Goal: Information Seeking & Learning: Learn about a topic

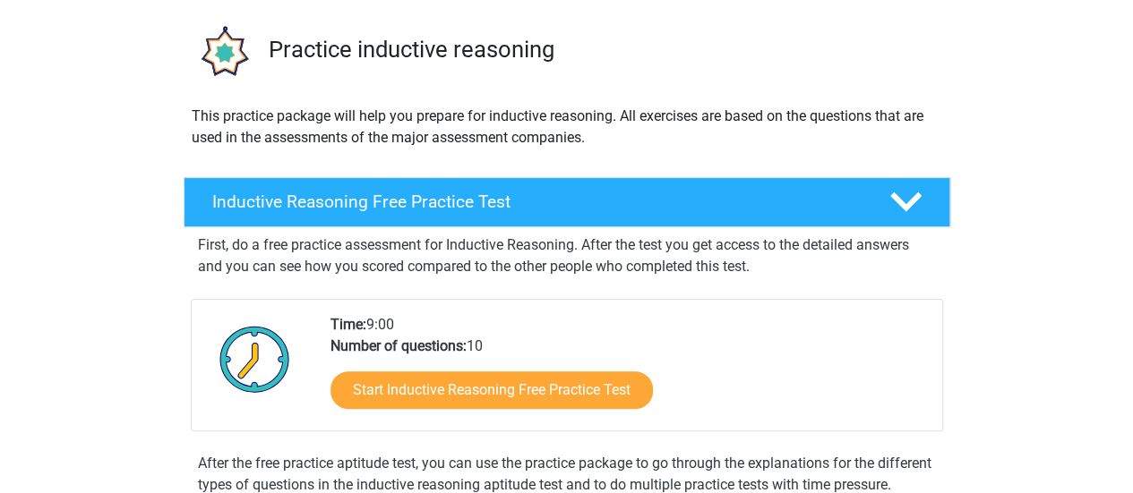
scroll to position [269, 0]
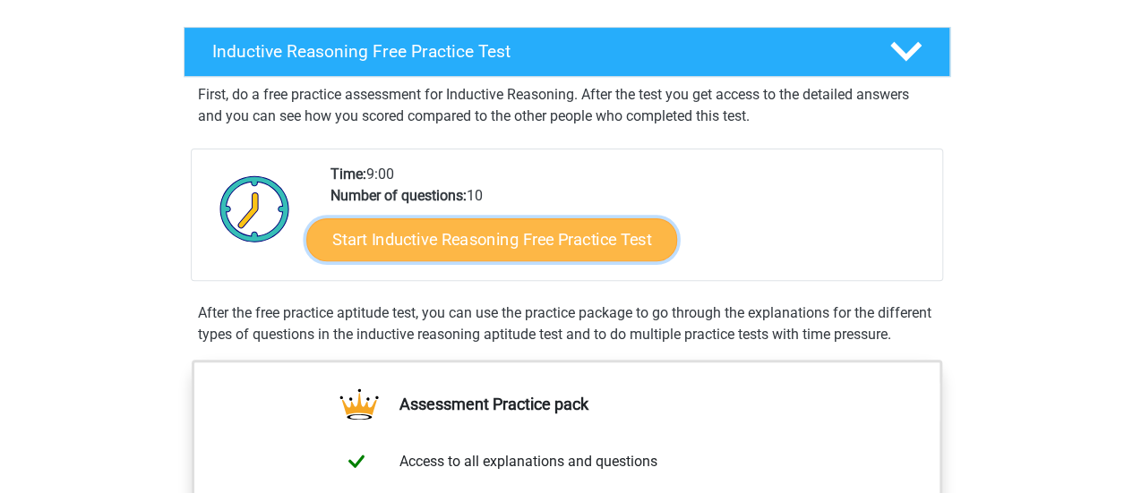
click at [533, 242] on link "Start Inductive Reasoning Free Practice Test" at bounding box center [491, 239] width 371 height 43
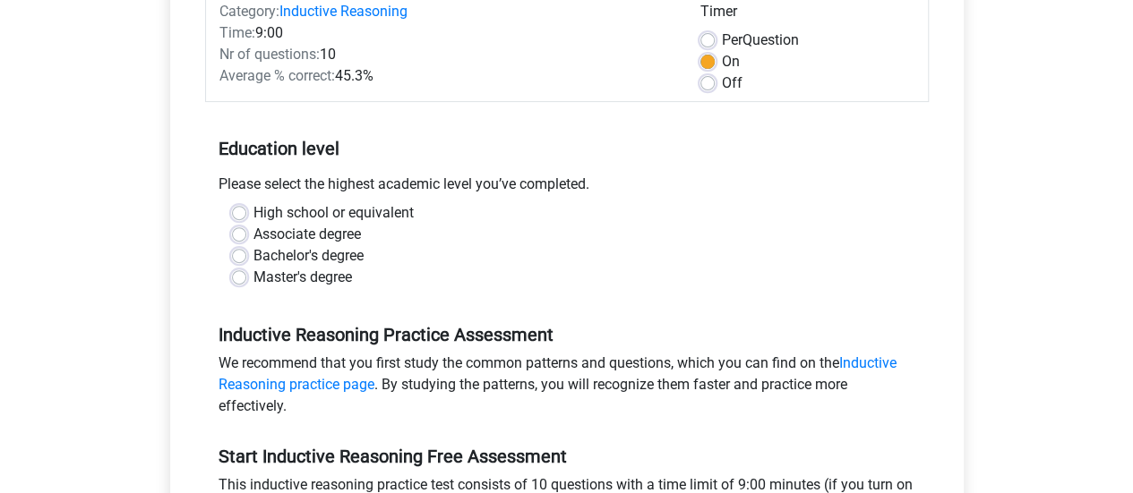
scroll to position [269, 0]
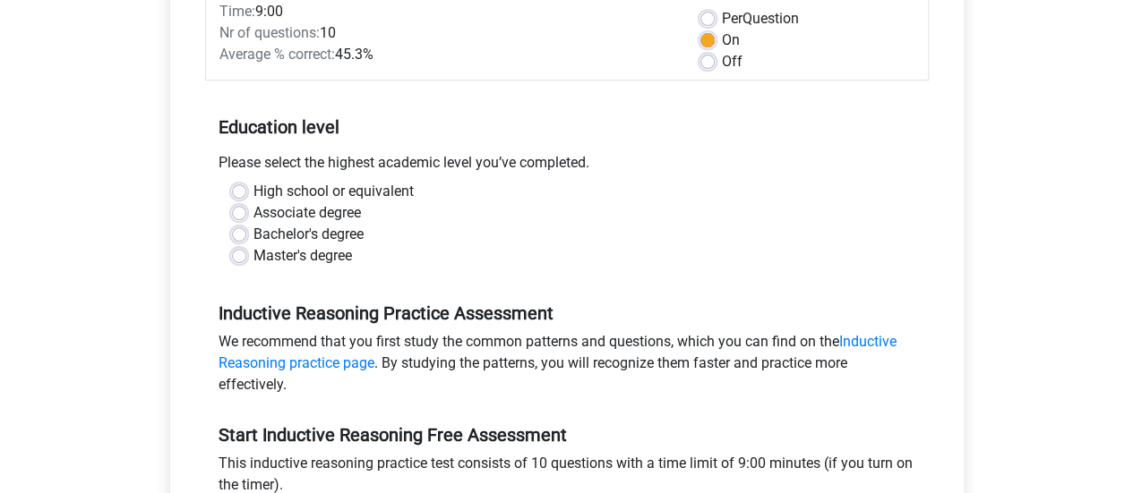
click at [253, 256] on label "Master's degree" at bounding box center [302, 255] width 98 height 21
click at [240, 256] on input "Master's degree" at bounding box center [239, 254] width 14 height 18
radio input "true"
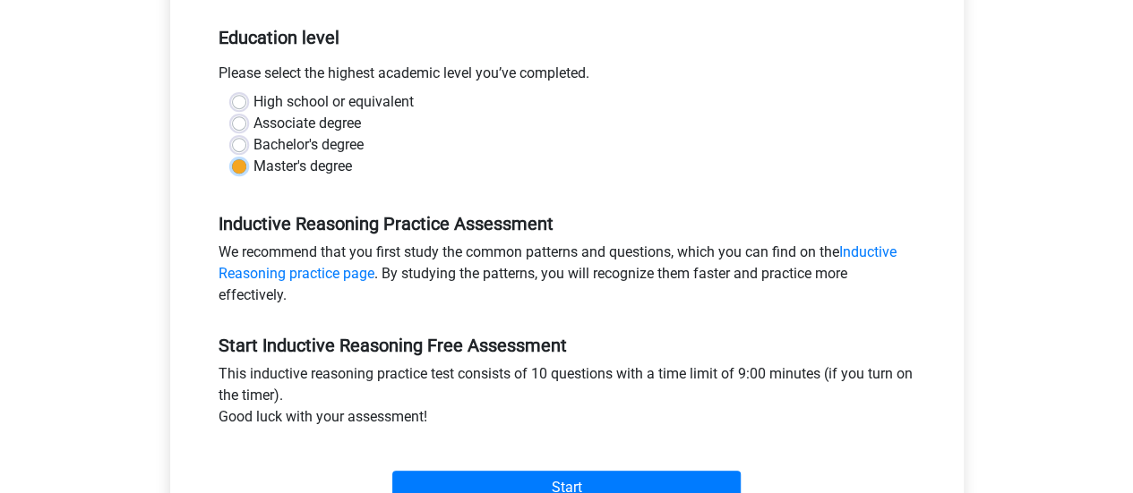
scroll to position [448, 0]
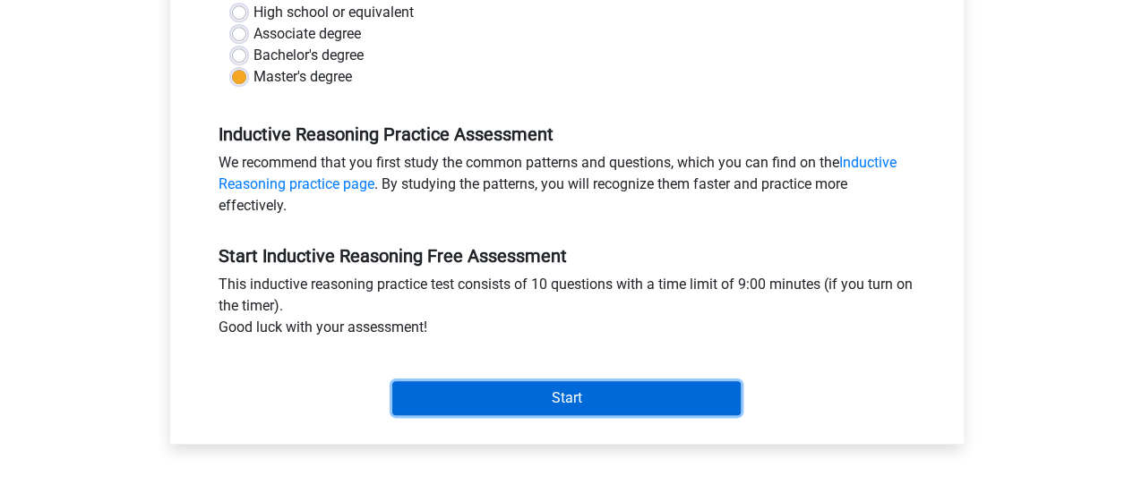
click at [511, 397] on input "Start" at bounding box center [566, 398] width 348 height 34
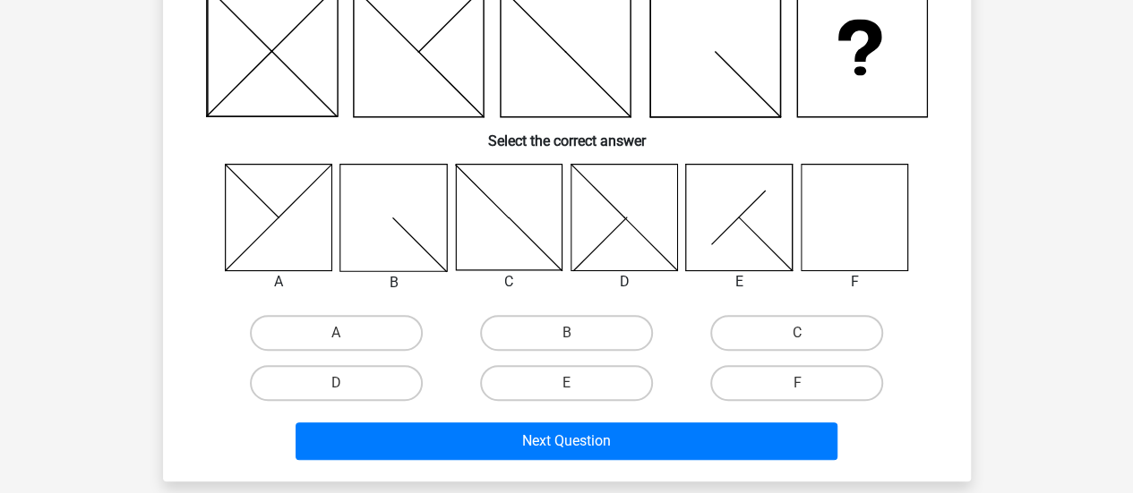
scroll to position [90, 0]
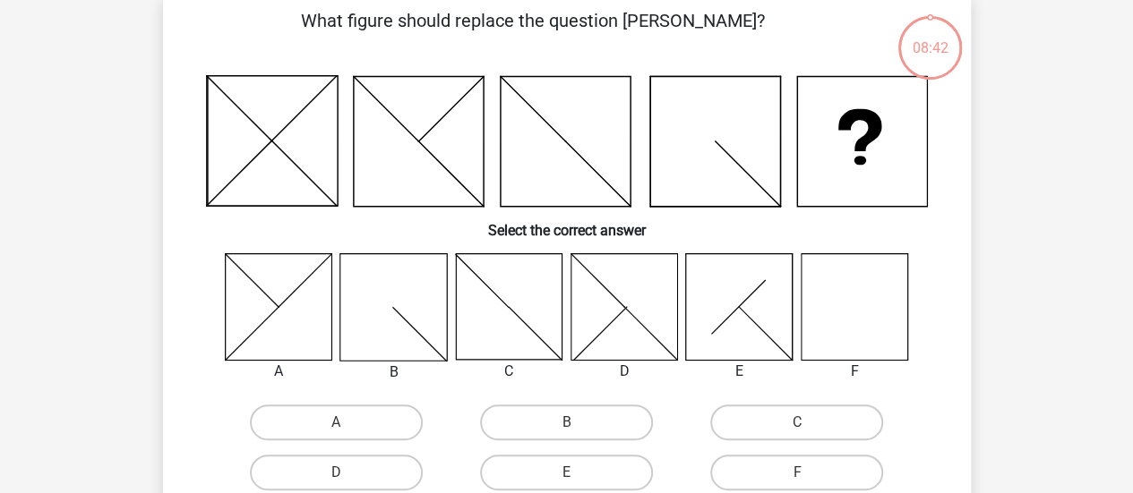
click at [861, 363] on div "F" at bounding box center [854, 371] width 135 height 21
click at [808, 466] on label "F" at bounding box center [796, 473] width 173 height 36
click at [808, 473] on input "F" at bounding box center [803, 479] width 12 height 12
radio input "true"
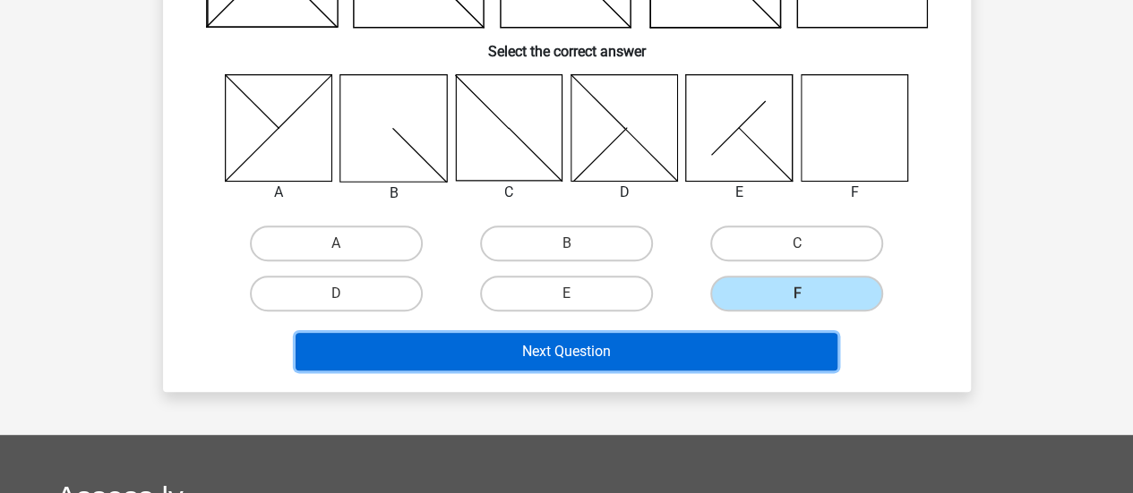
click at [671, 342] on button "Next Question" at bounding box center [566, 352] width 542 height 38
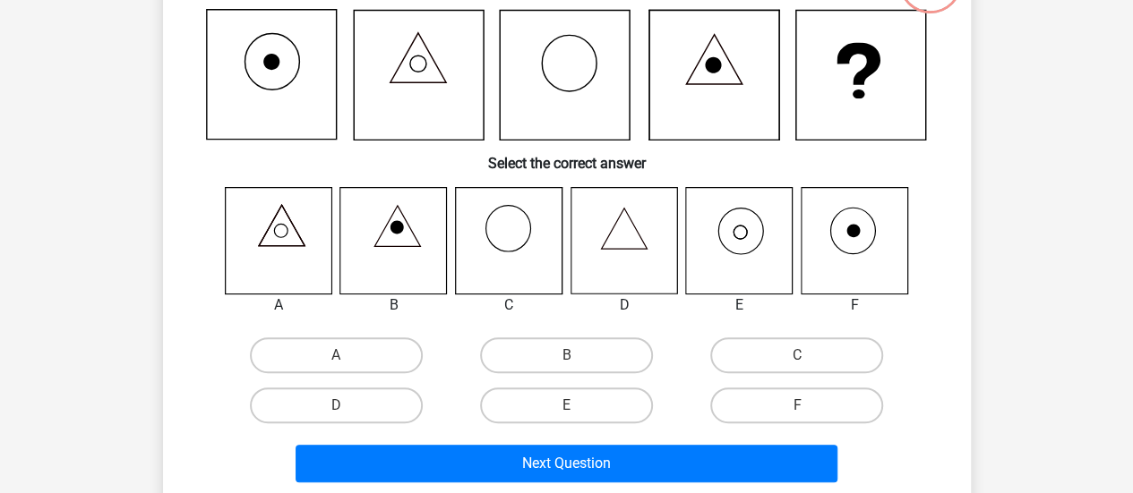
scroll to position [172, 0]
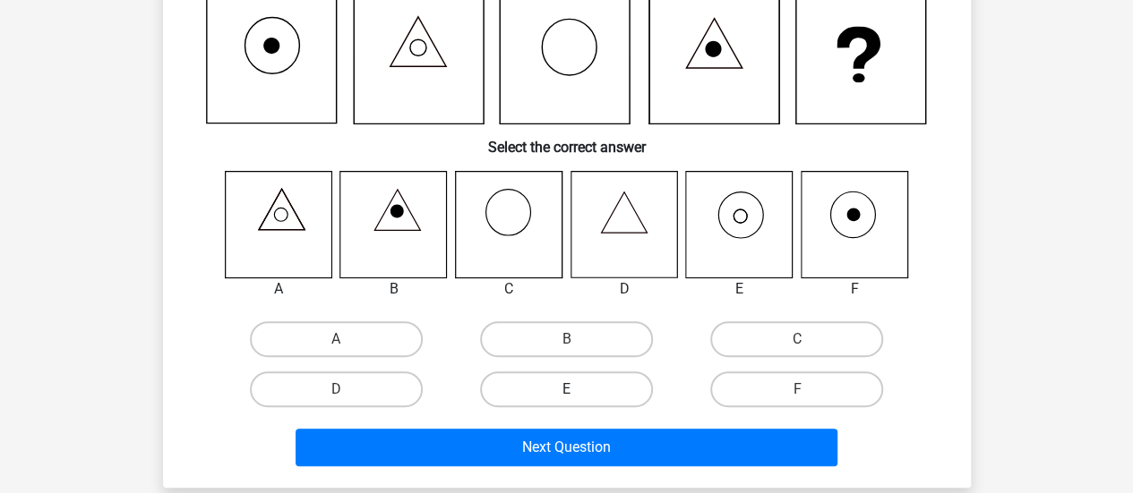
click at [586, 400] on label "E" at bounding box center [566, 390] width 173 height 36
click at [577, 400] on input "E" at bounding box center [572, 395] width 12 height 12
radio input "true"
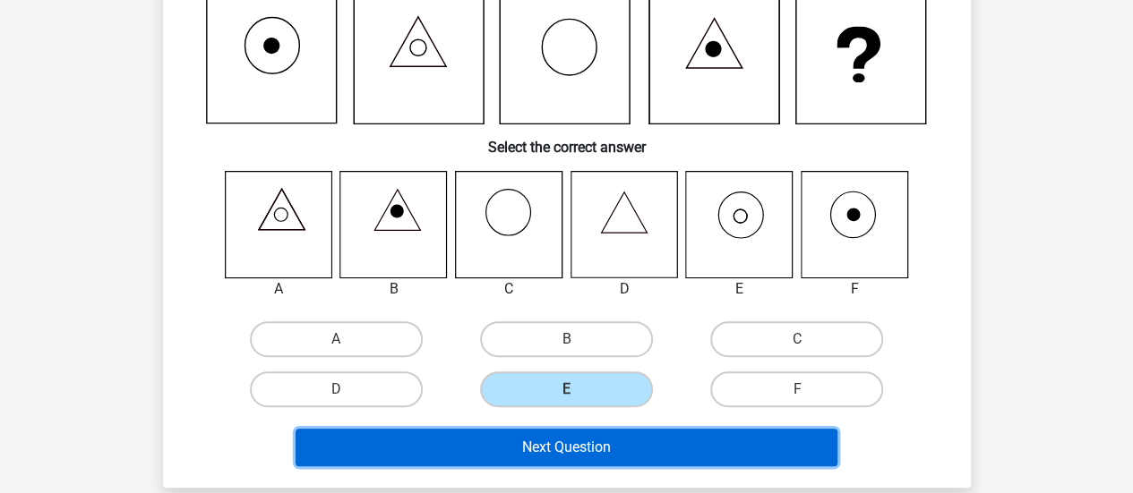
click at [609, 449] on button "Next Question" at bounding box center [566, 448] width 542 height 38
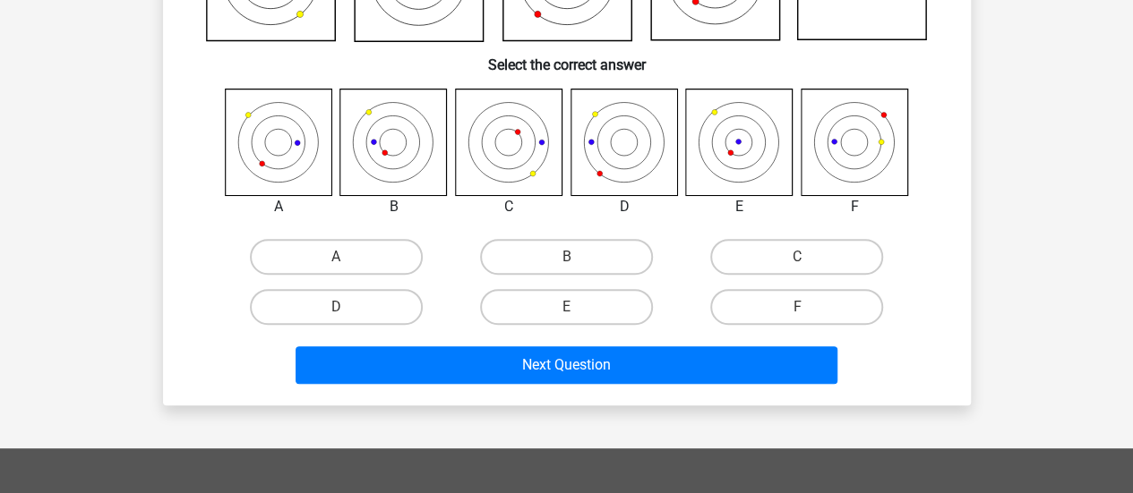
scroll to position [269, 0]
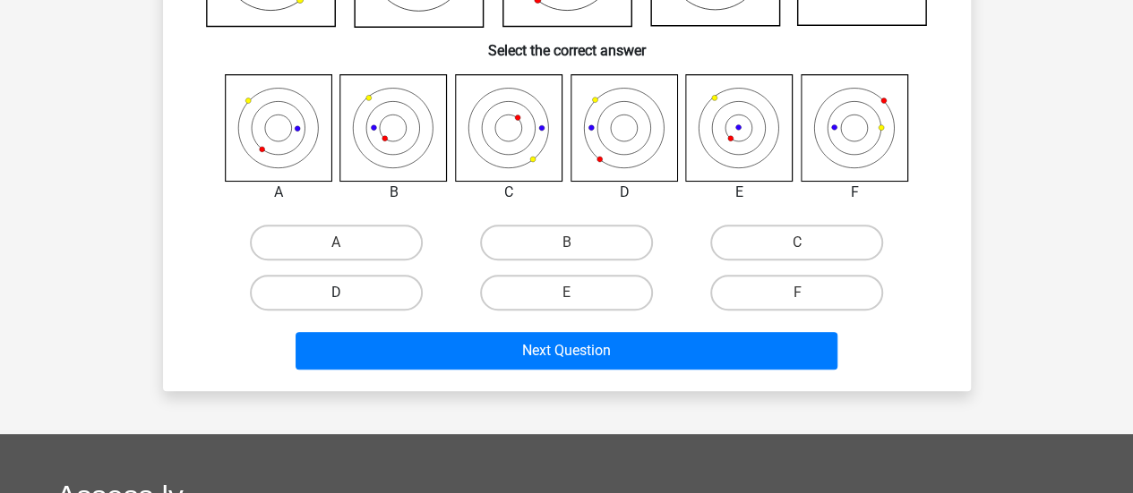
click at [382, 295] on label "D" at bounding box center [336, 293] width 173 height 36
click at [347, 295] on input "D" at bounding box center [342, 299] width 12 height 12
radio input "true"
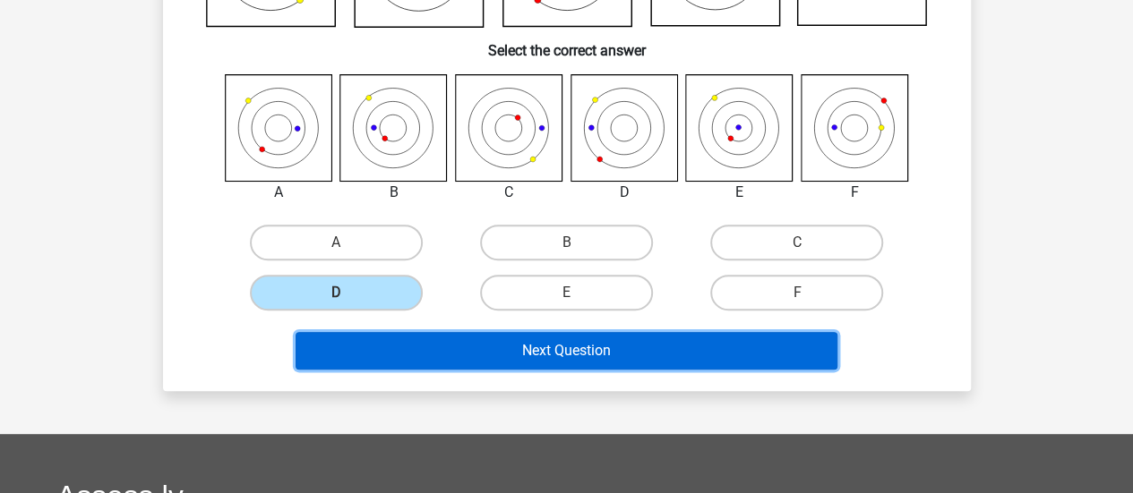
click at [544, 345] on button "Next Question" at bounding box center [566, 351] width 542 height 38
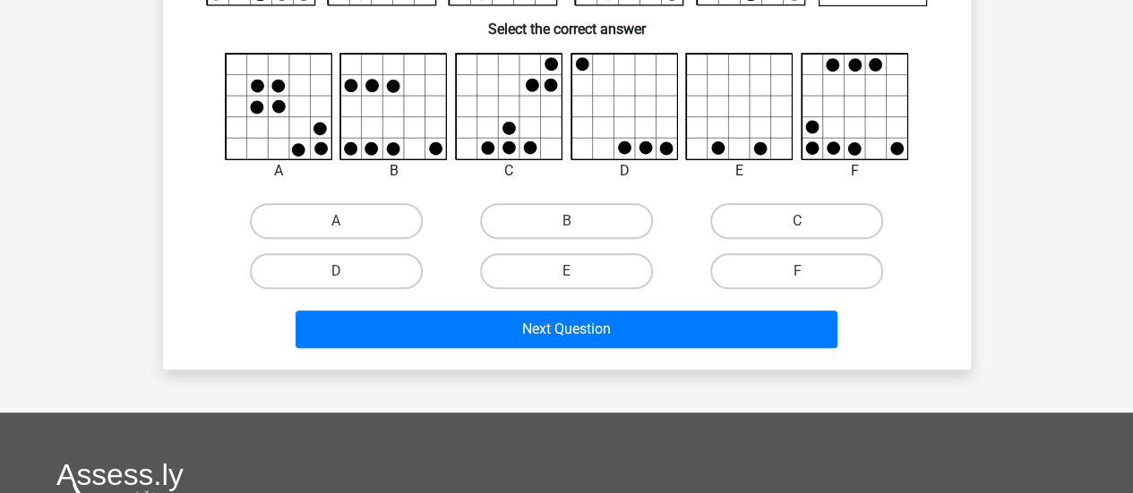
click at [766, 252] on div "F" at bounding box center [796, 271] width 230 height 50
click at [768, 269] on label "F" at bounding box center [796, 271] width 173 height 36
click at [797, 271] on input "F" at bounding box center [803, 277] width 12 height 12
radio input "true"
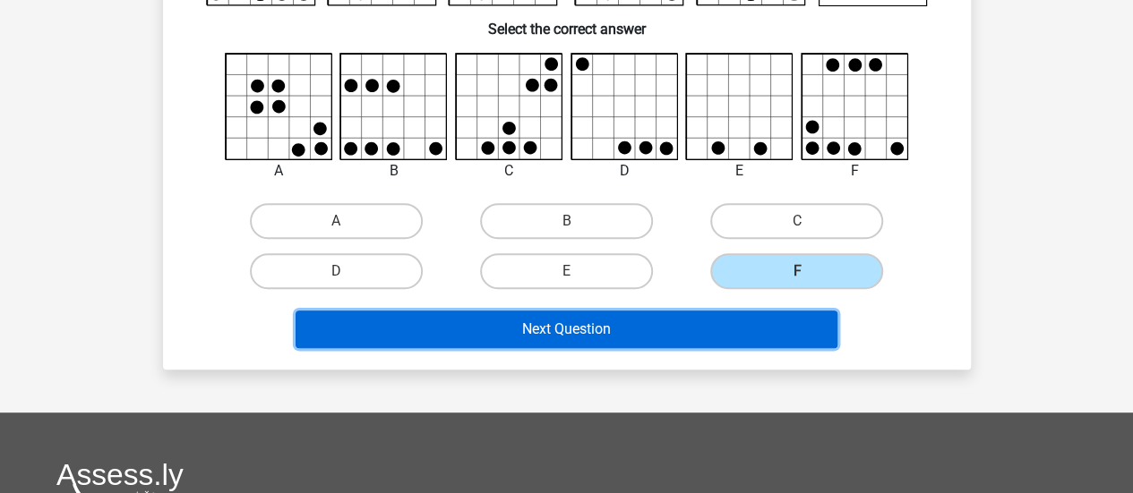
click at [638, 330] on button "Next Question" at bounding box center [566, 330] width 542 height 38
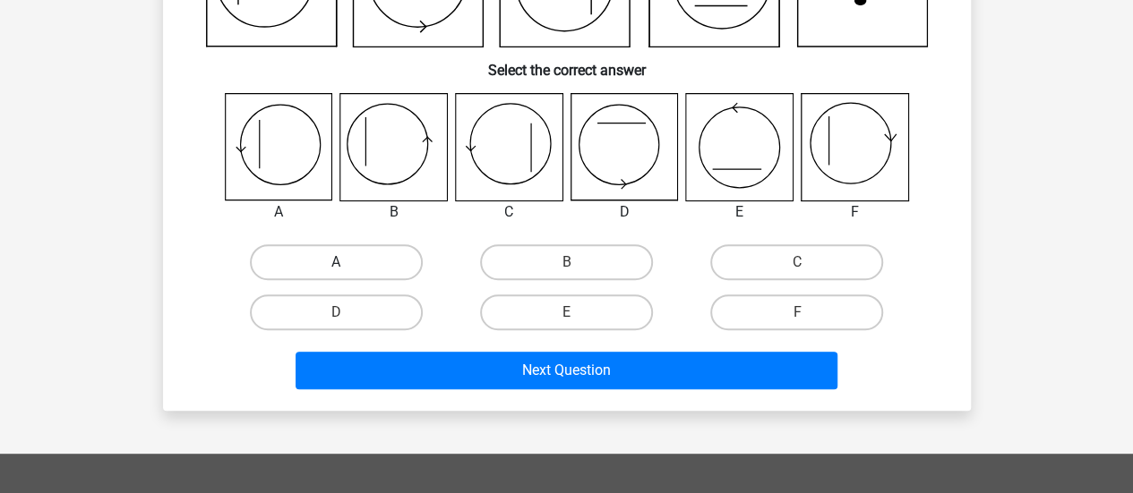
scroll to position [261, 0]
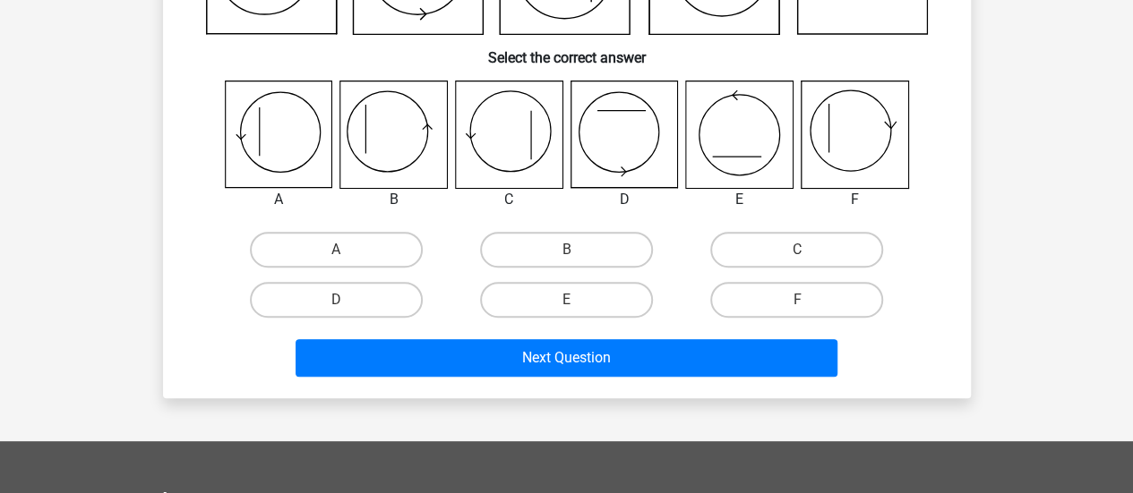
click at [571, 255] on input "B" at bounding box center [572, 256] width 12 height 12
radio input "true"
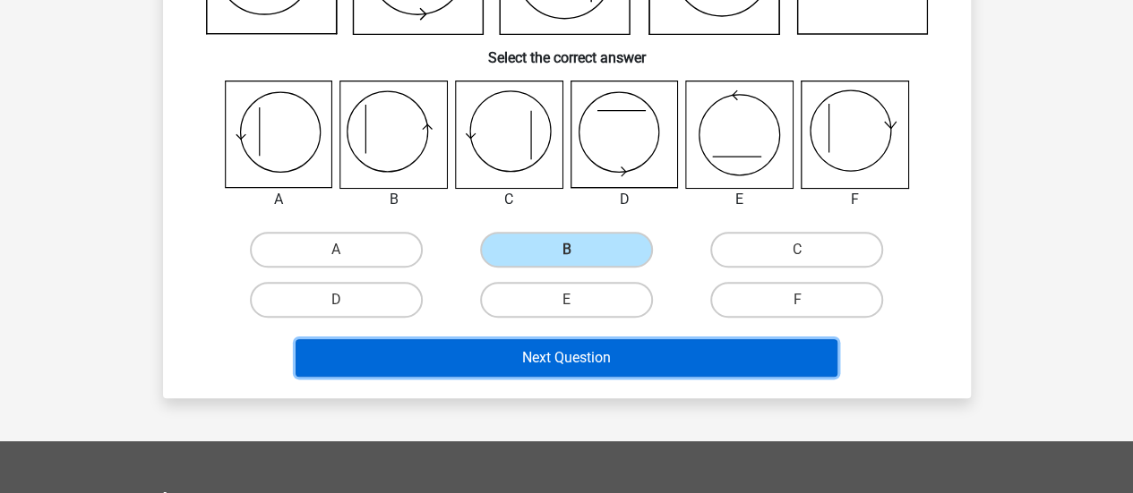
click at [568, 368] on button "Next Question" at bounding box center [566, 358] width 542 height 38
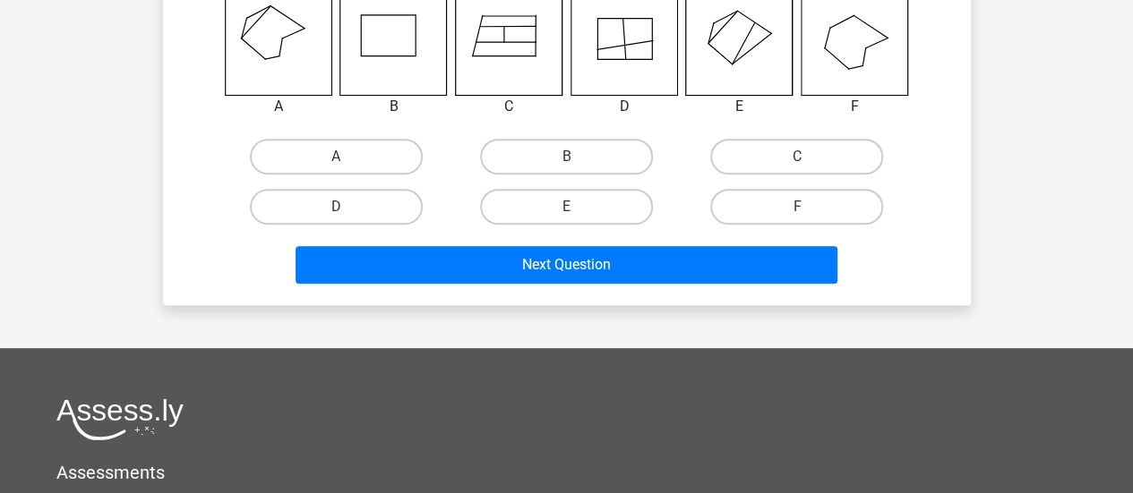
scroll to position [358, 0]
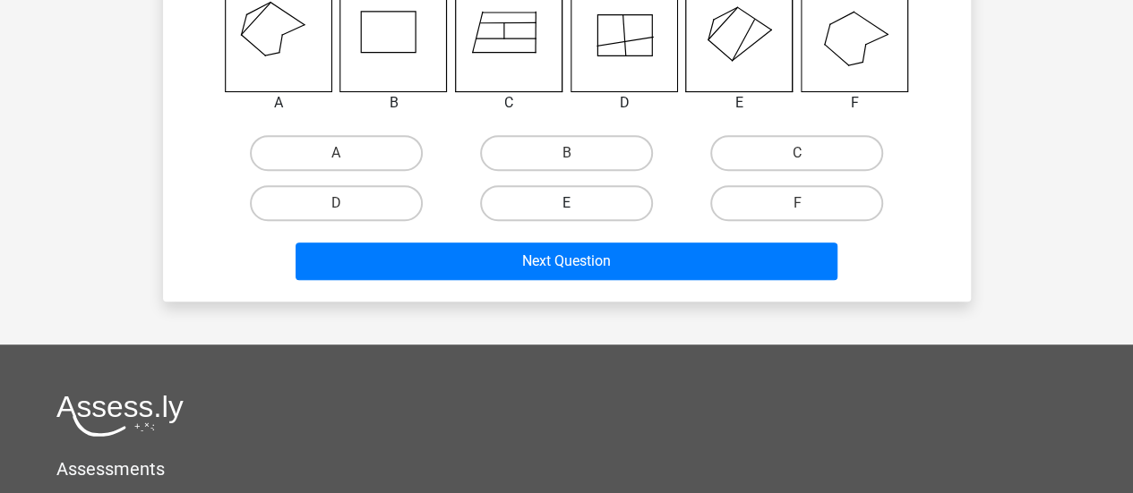
click at [579, 201] on label "E" at bounding box center [566, 203] width 173 height 36
click at [577, 203] on input "E" at bounding box center [572, 209] width 12 height 12
radio input "true"
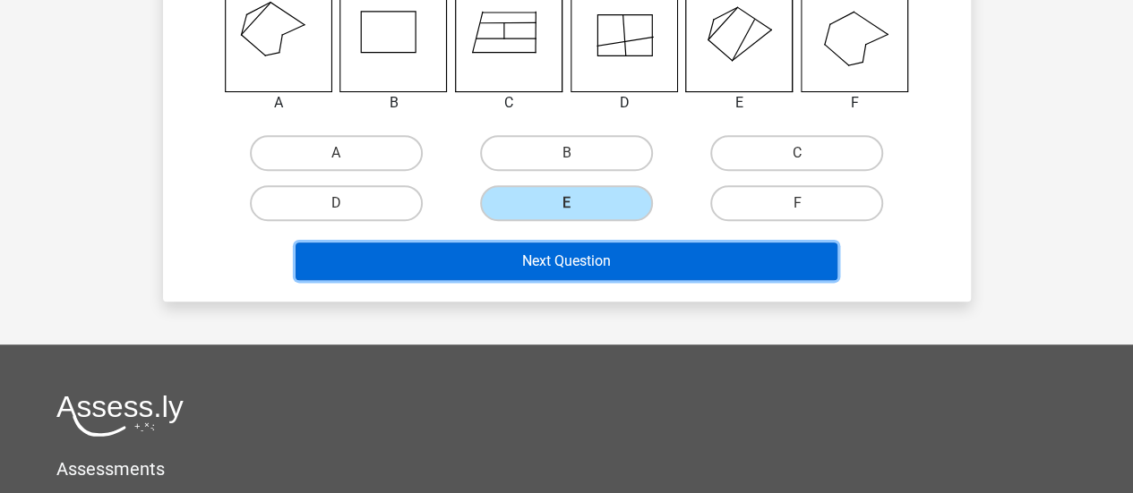
click at [589, 264] on button "Next Question" at bounding box center [566, 262] width 542 height 38
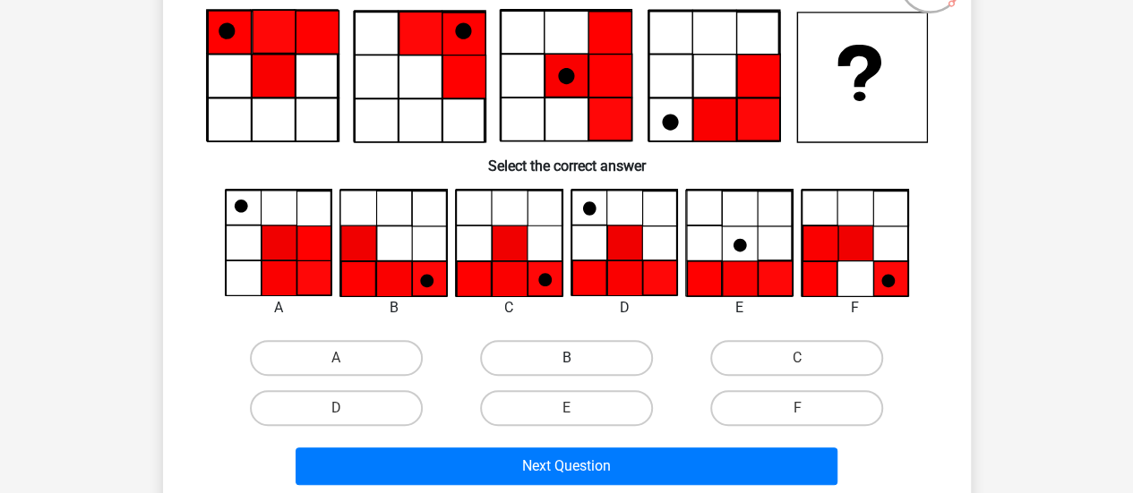
scroll to position [172, 0]
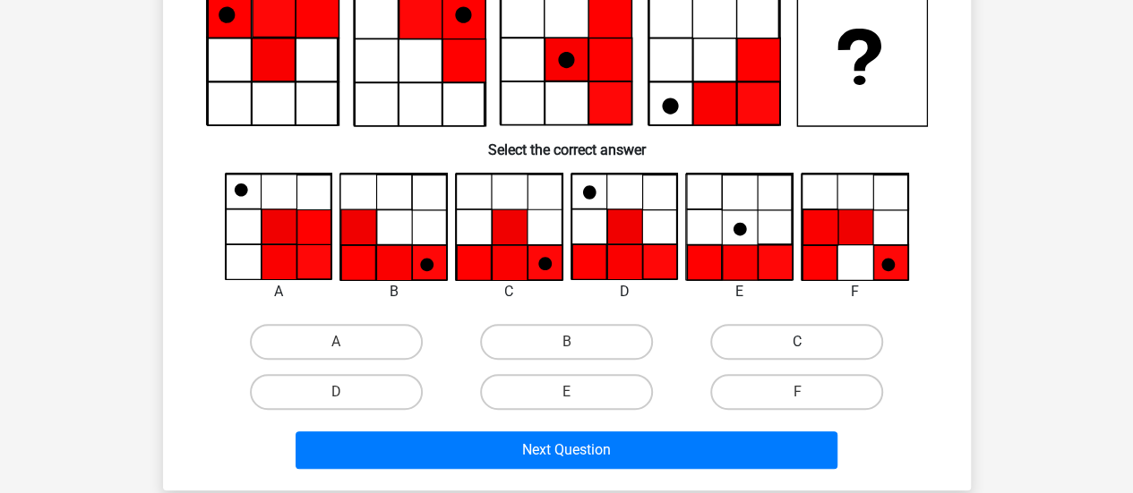
click at [774, 333] on label "C" at bounding box center [796, 342] width 173 height 36
click at [797, 342] on input "C" at bounding box center [803, 348] width 12 height 12
radio input "true"
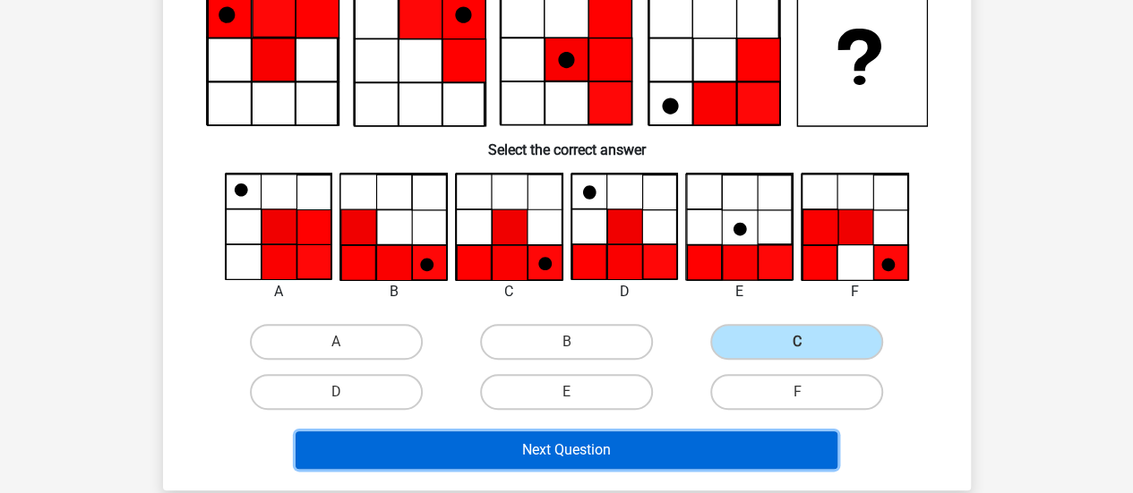
click at [613, 452] on button "Next Question" at bounding box center [566, 451] width 542 height 38
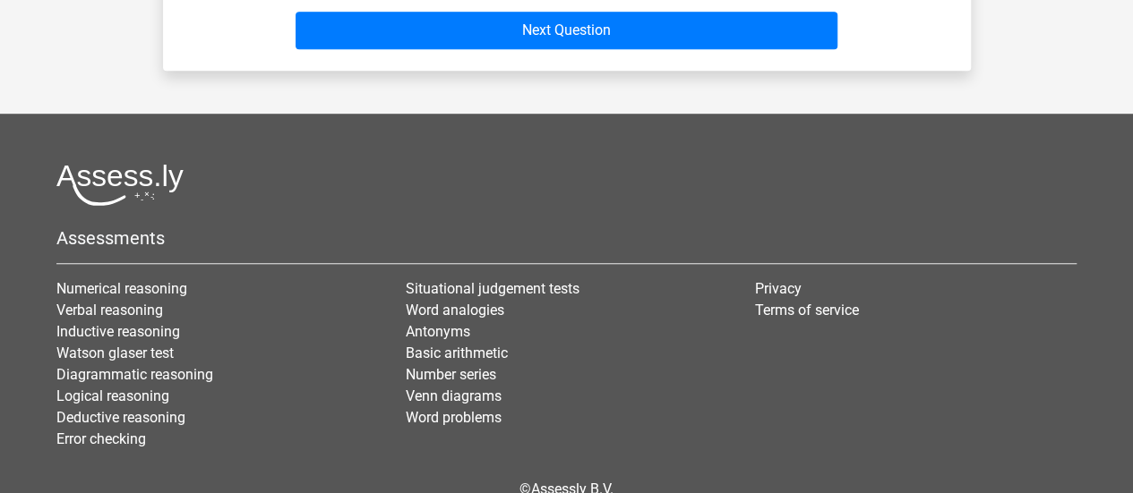
scroll to position [511, 0]
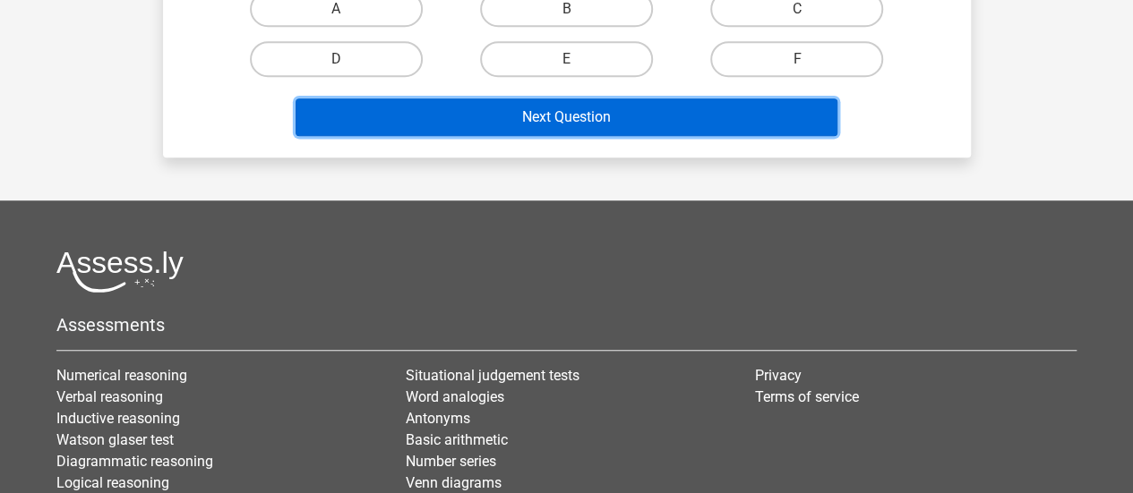
click at [646, 101] on button "Next Question" at bounding box center [566, 117] width 542 height 38
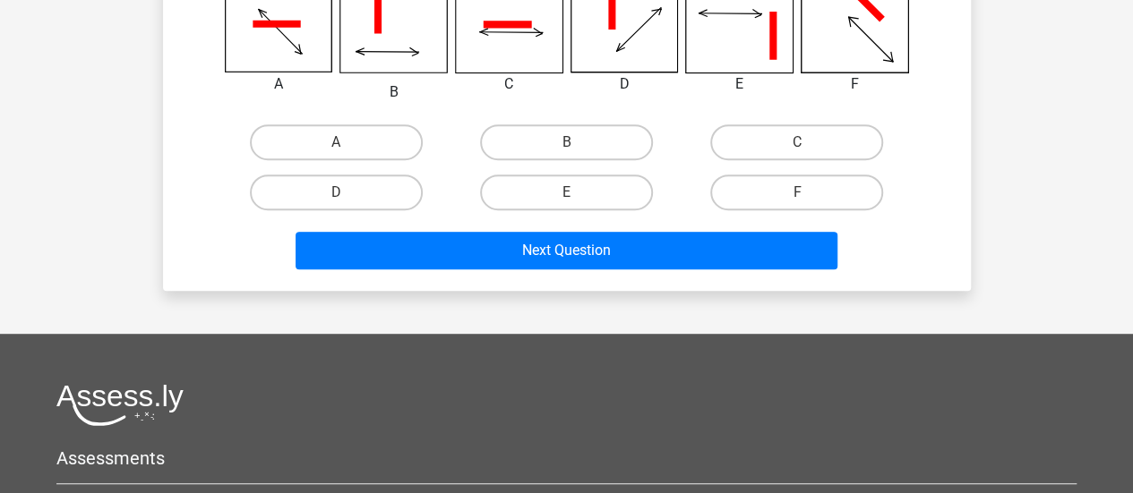
scroll to position [332, 0]
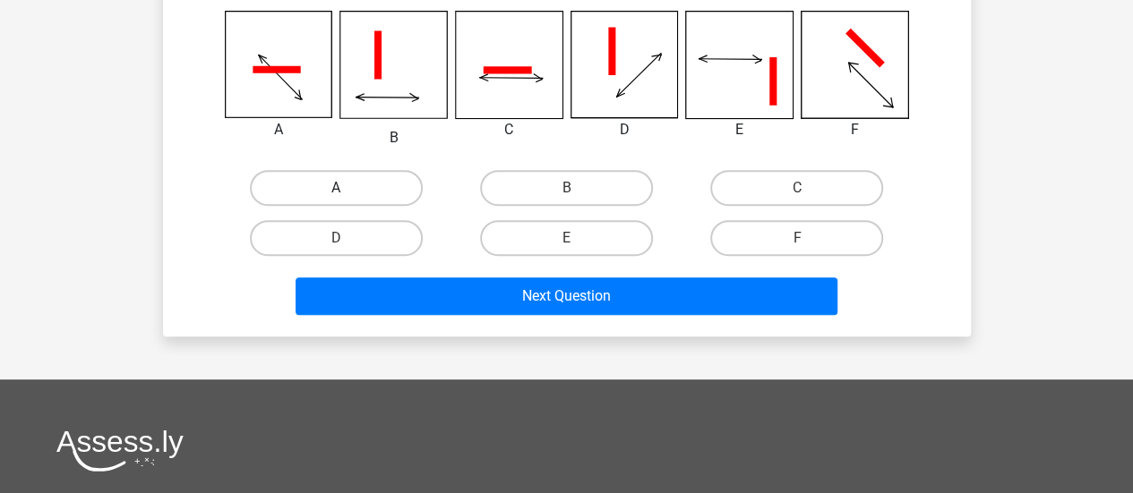
click at [392, 185] on label "A" at bounding box center [336, 188] width 173 height 36
click at [347, 188] on input "A" at bounding box center [342, 194] width 12 height 12
radio input "true"
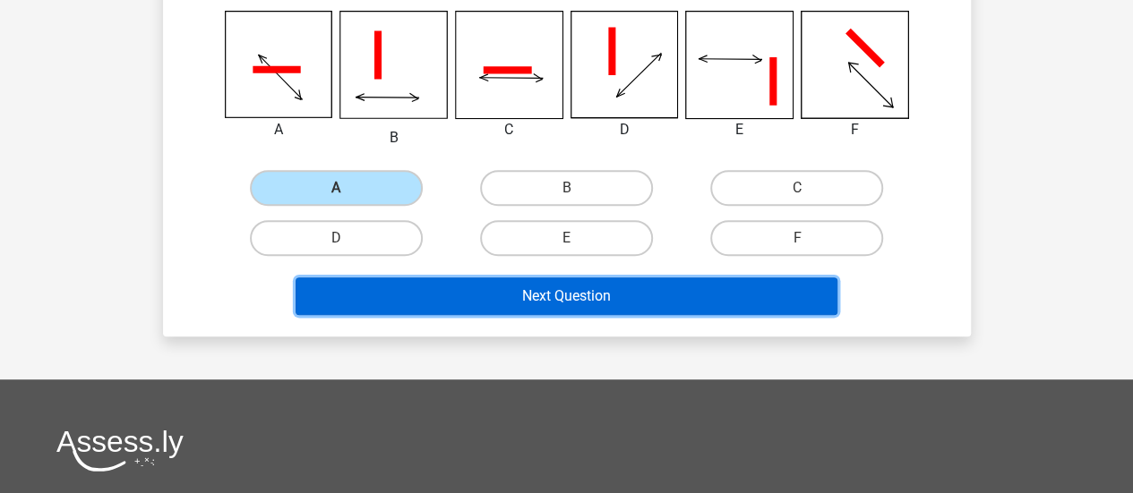
drag, startPoint x: 541, startPoint y: 296, endPoint x: 551, endPoint y: 296, distance: 9.8
click at [542, 296] on button "Next Question" at bounding box center [566, 297] width 542 height 38
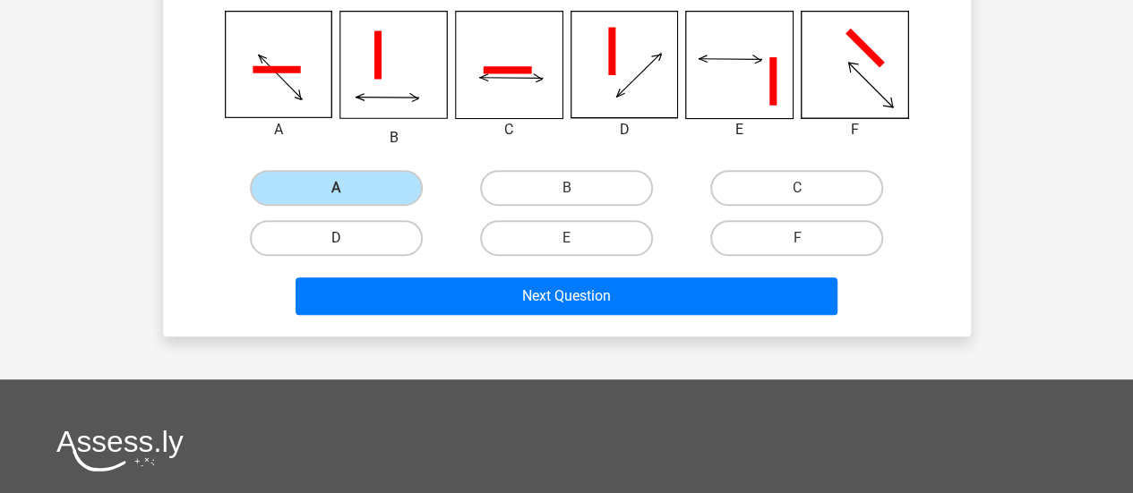
click at [313, 228] on label "D" at bounding box center [336, 238] width 173 height 36
click at [336, 238] on input "D" at bounding box center [342, 244] width 12 height 12
radio input "true"
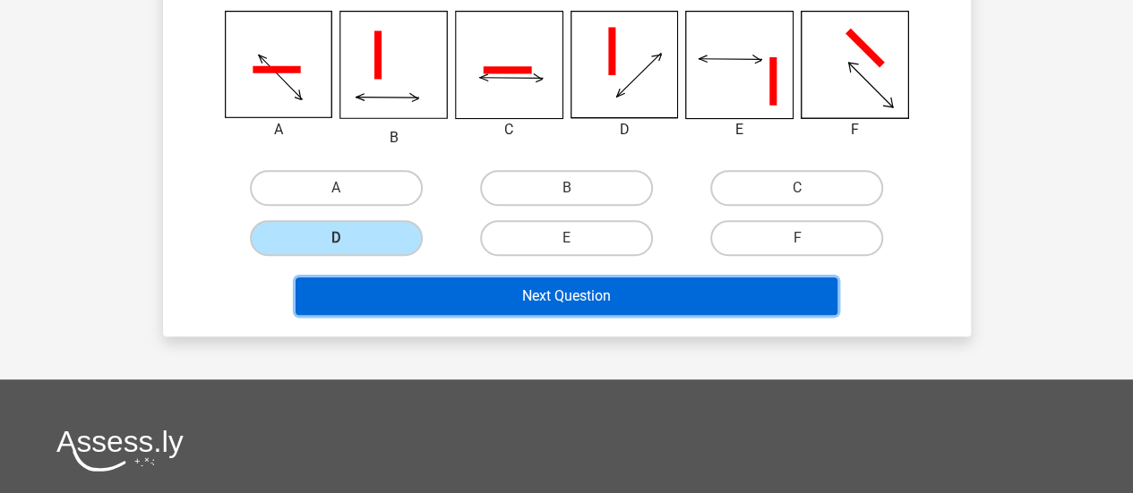
click at [452, 289] on button "Next Question" at bounding box center [566, 297] width 542 height 38
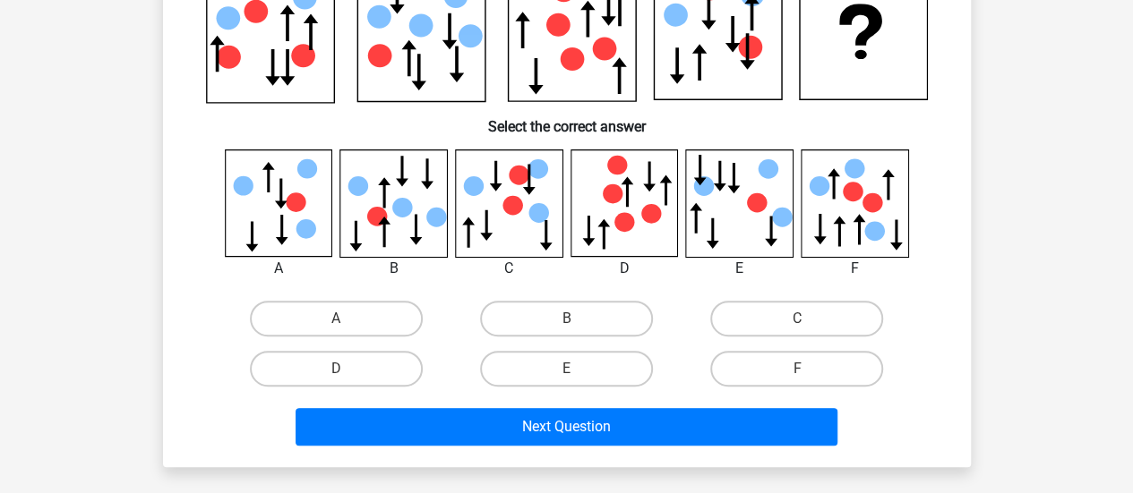
scroll to position [358, 0]
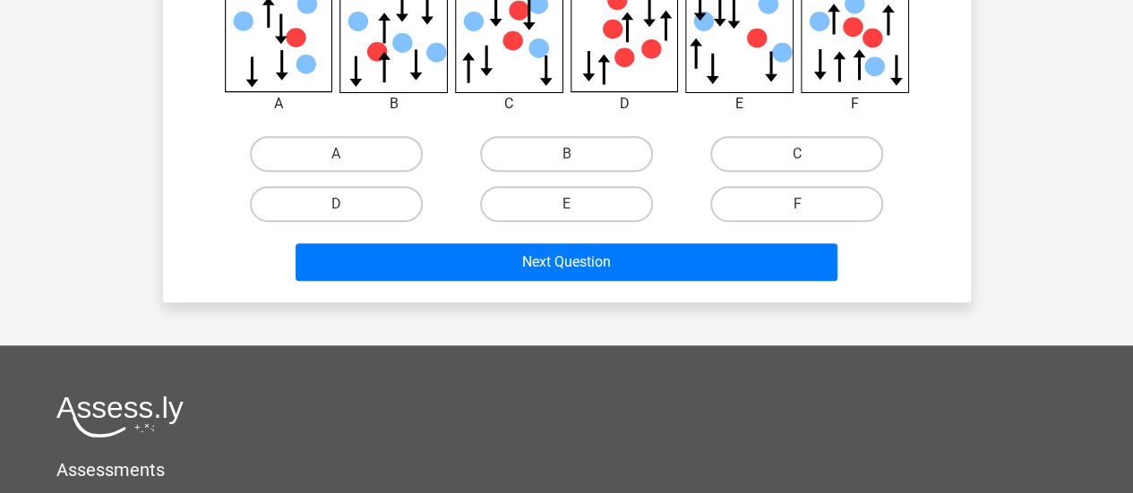
drag, startPoint x: 774, startPoint y: 153, endPoint x: 781, endPoint y: 184, distance: 31.3
click at [774, 153] on label "C" at bounding box center [796, 154] width 173 height 36
click at [797, 154] on input "C" at bounding box center [803, 160] width 12 height 12
radio input "true"
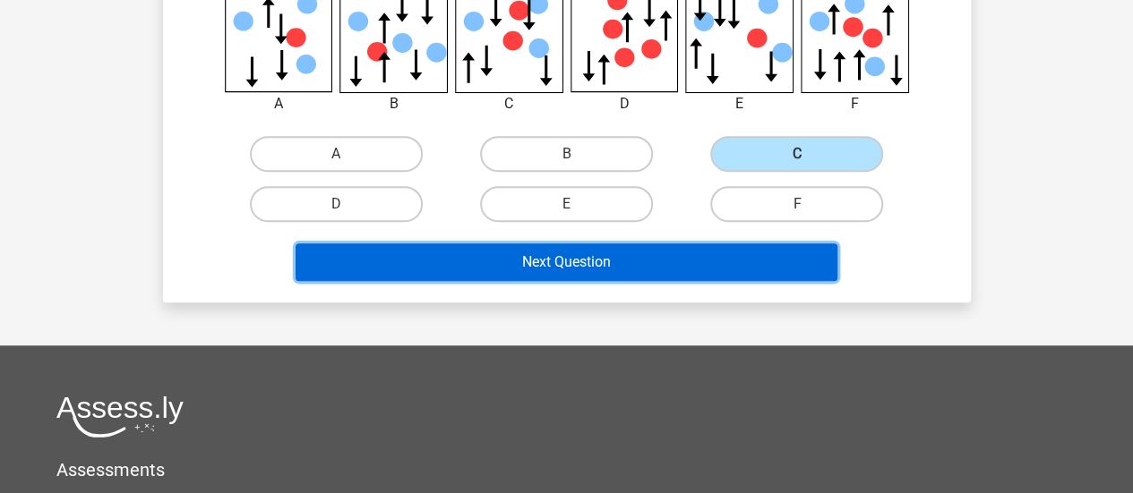
click at [711, 256] on button "Next Question" at bounding box center [566, 263] width 542 height 38
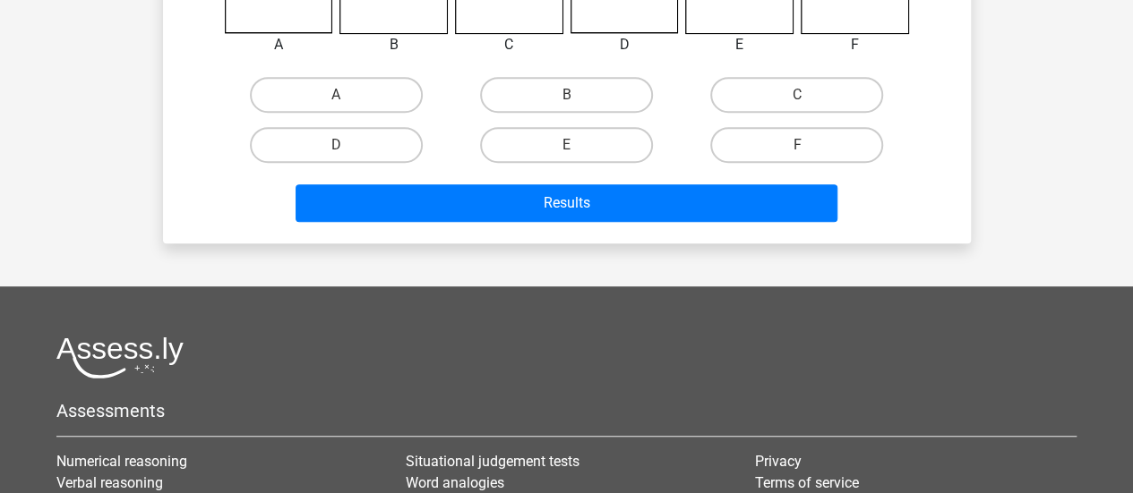
scroll to position [440, 0]
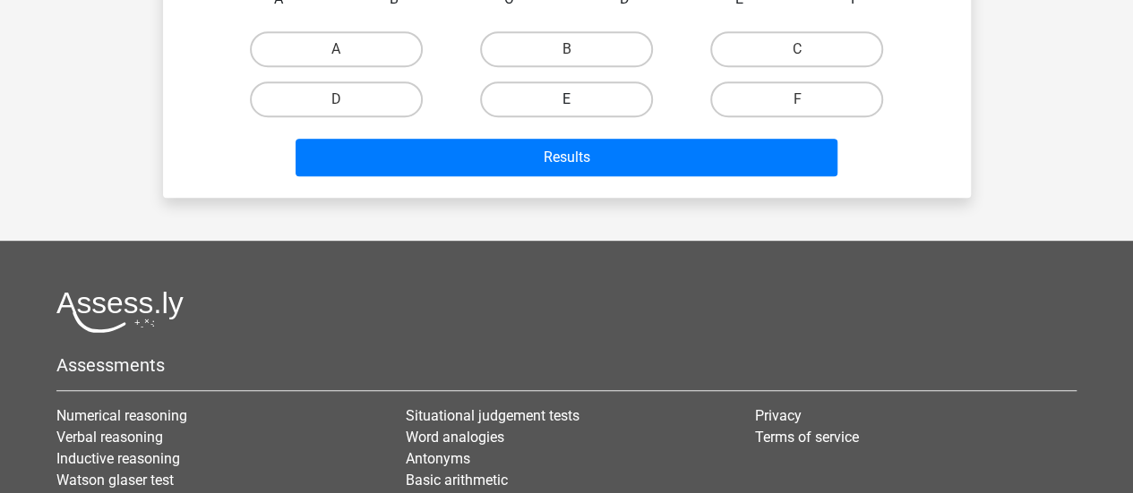
click at [605, 101] on label "E" at bounding box center [566, 99] width 173 height 36
click at [577, 101] on input "E" at bounding box center [572, 105] width 12 height 12
radio input "true"
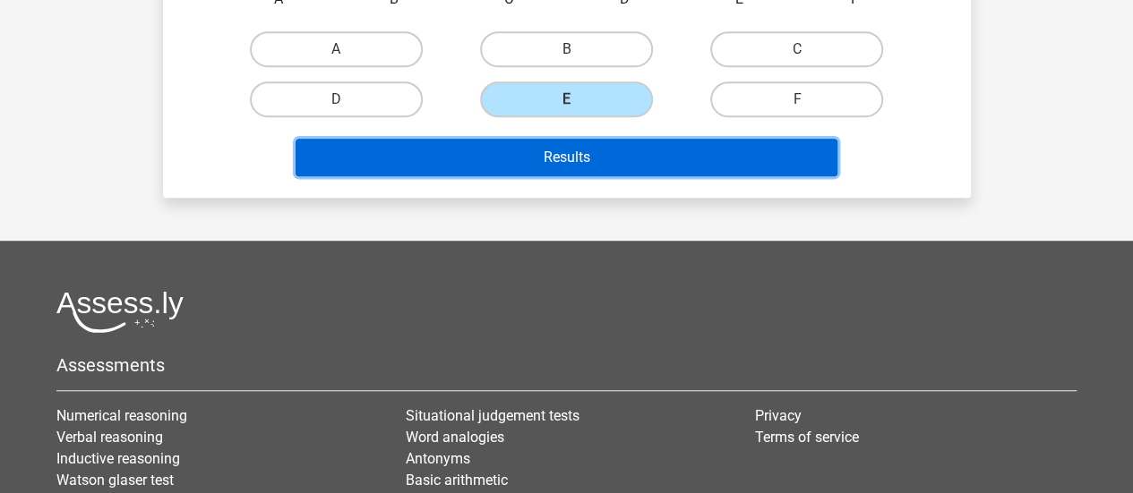
click at [612, 167] on button "Results" at bounding box center [566, 158] width 542 height 38
